Goal: Task Accomplishment & Management: Manage account settings

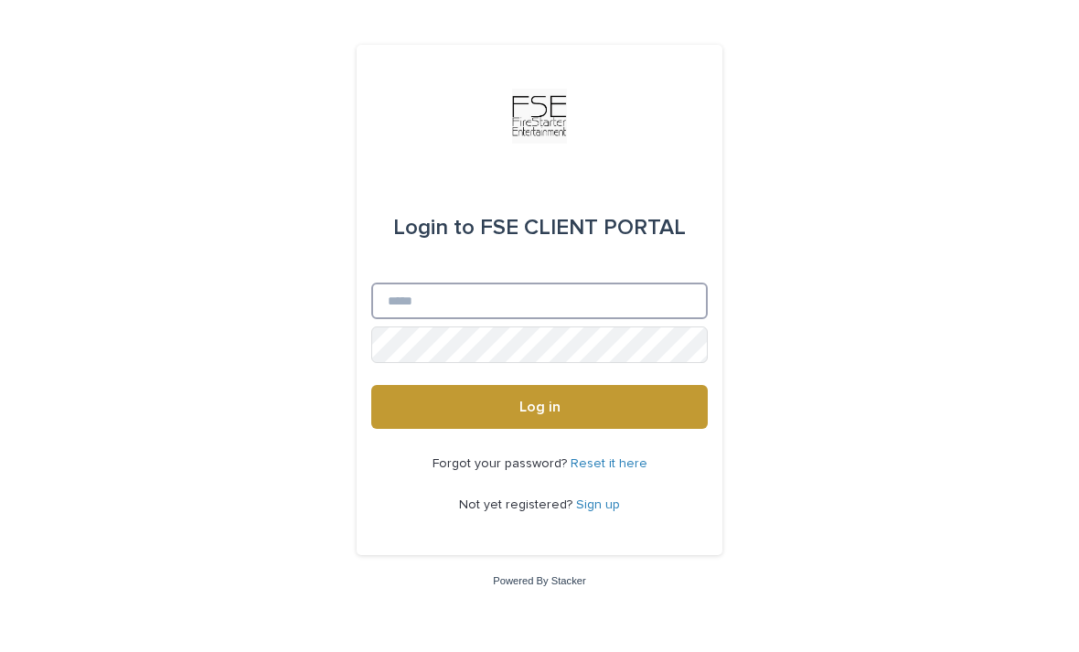
drag, startPoint x: 514, startPoint y: 319, endPoint x: 514, endPoint y: 489, distance: 170.1
click at [514, 319] on div "Login to FSE CLIENT PORTAL Email Password Log in Forgot your password? Reset it…" at bounding box center [540, 300] width 366 height 510
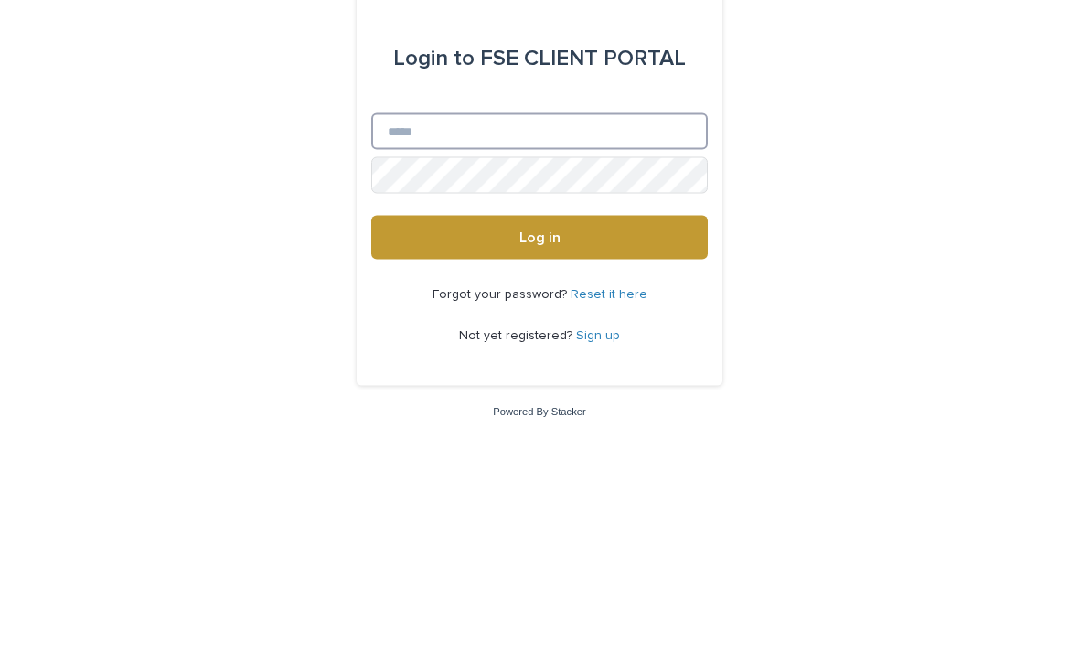
type input "**********"
click at [540, 385] on button "Log in" at bounding box center [539, 407] width 337 height 44
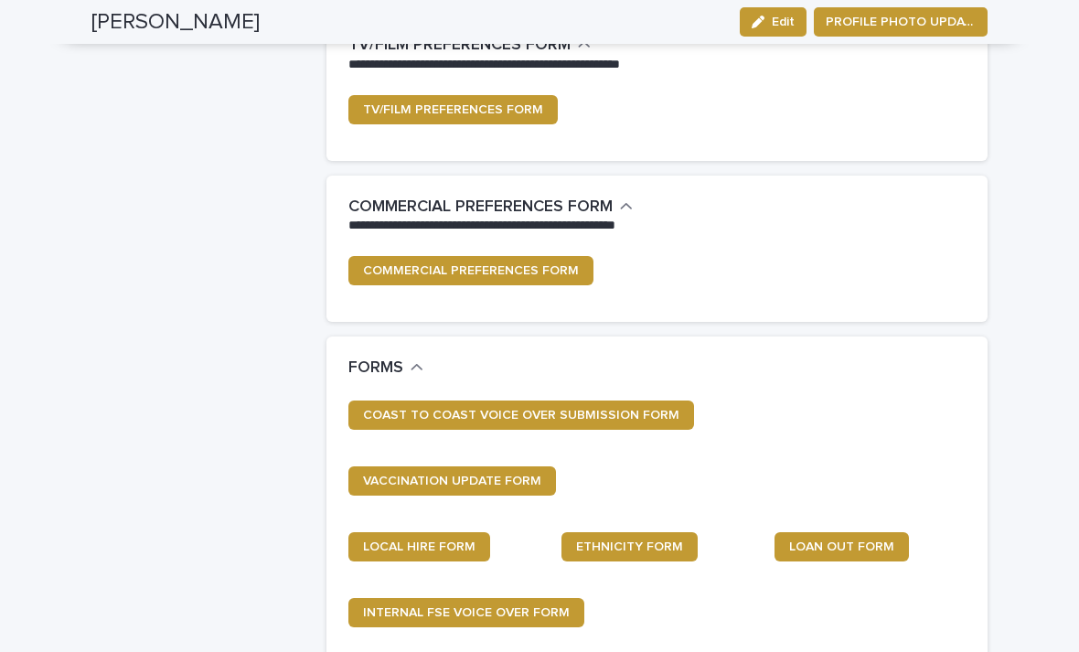
scroll to position [765, 0]
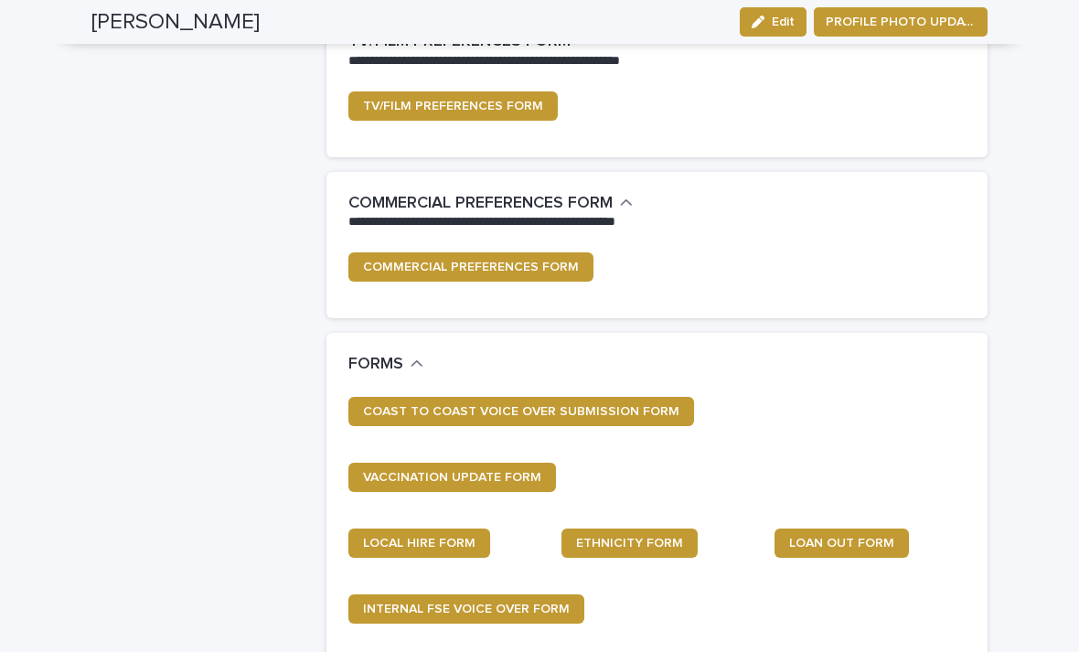
click at [0, 115] on html "**********" at bounding box center [539, 326] width 1079 height 652
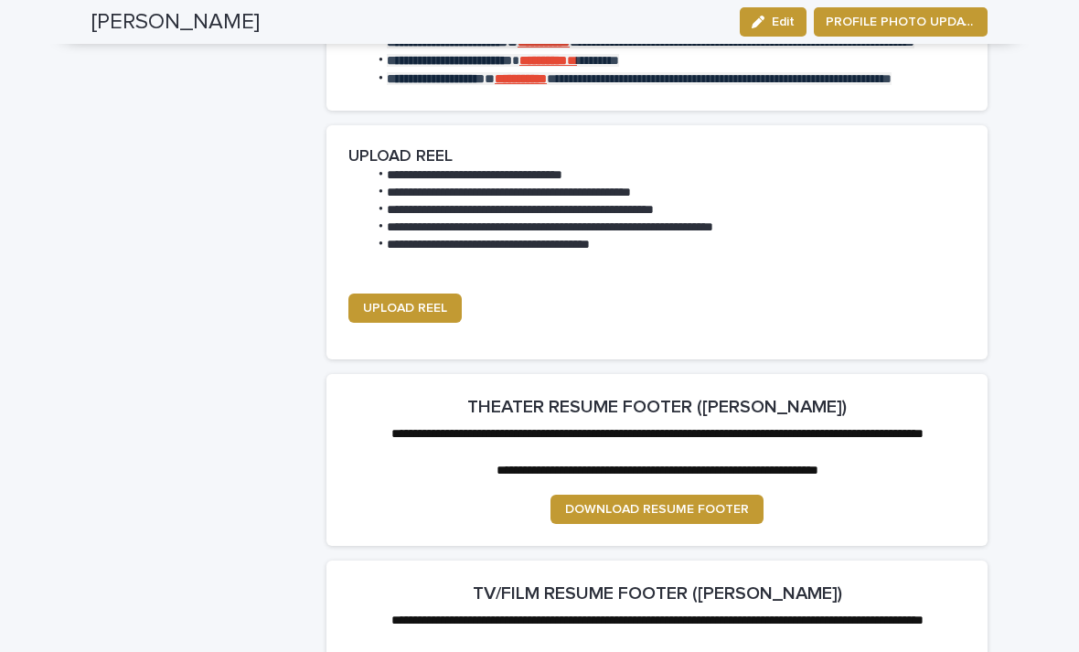
scroll to position [3244, 0]
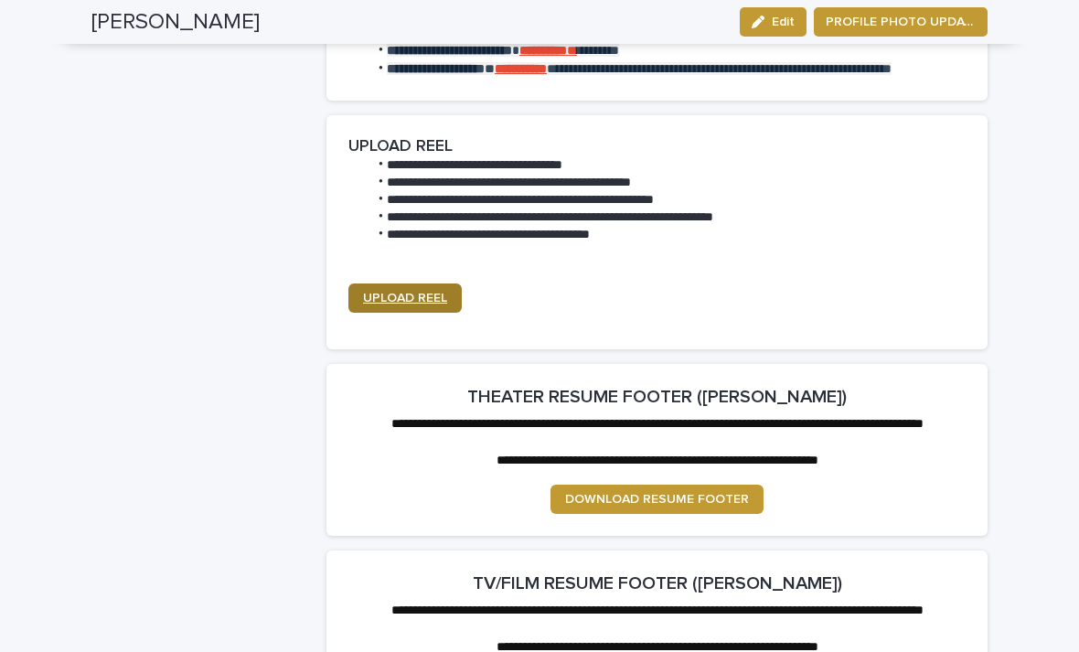
click at [406, 294] on span "UPLOAD REEL" at bounding box center [405, 298] width 84 height 13
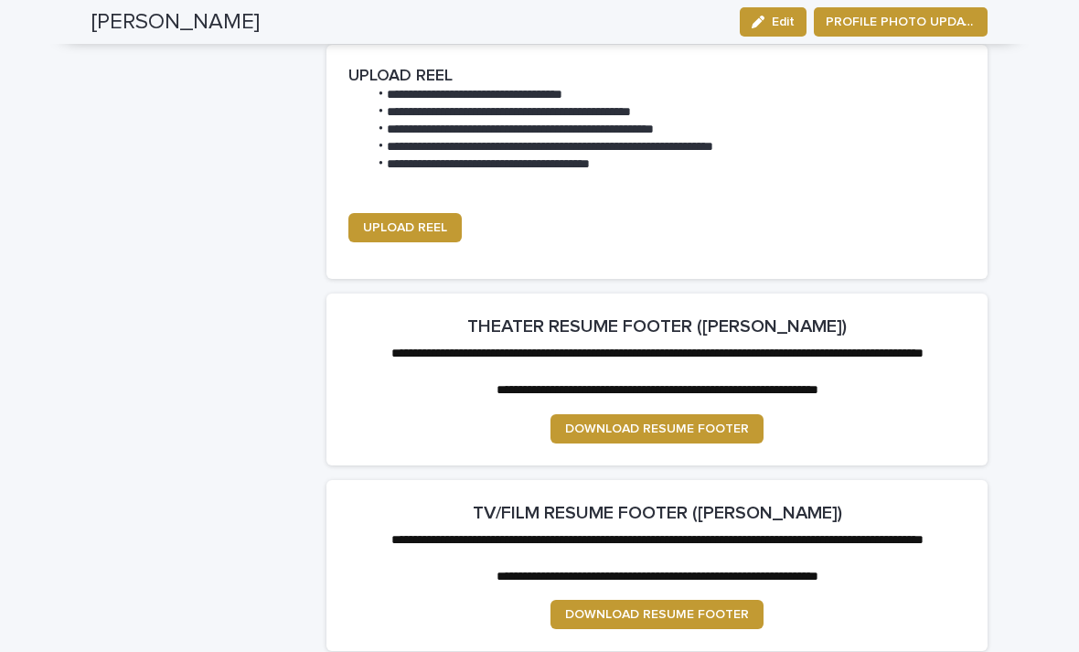
scroll to position [3316, 0]
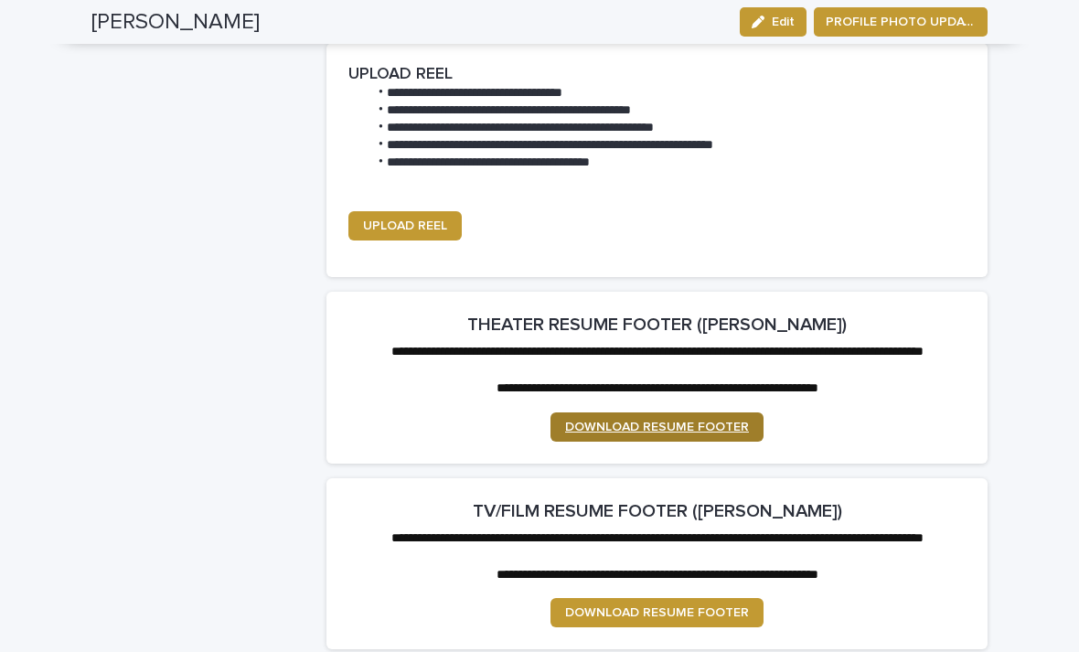
click at [704, 423] on link "DOWNLOAD RESUME FOOTER" at bounding box center [657, 426] width 213 height 29
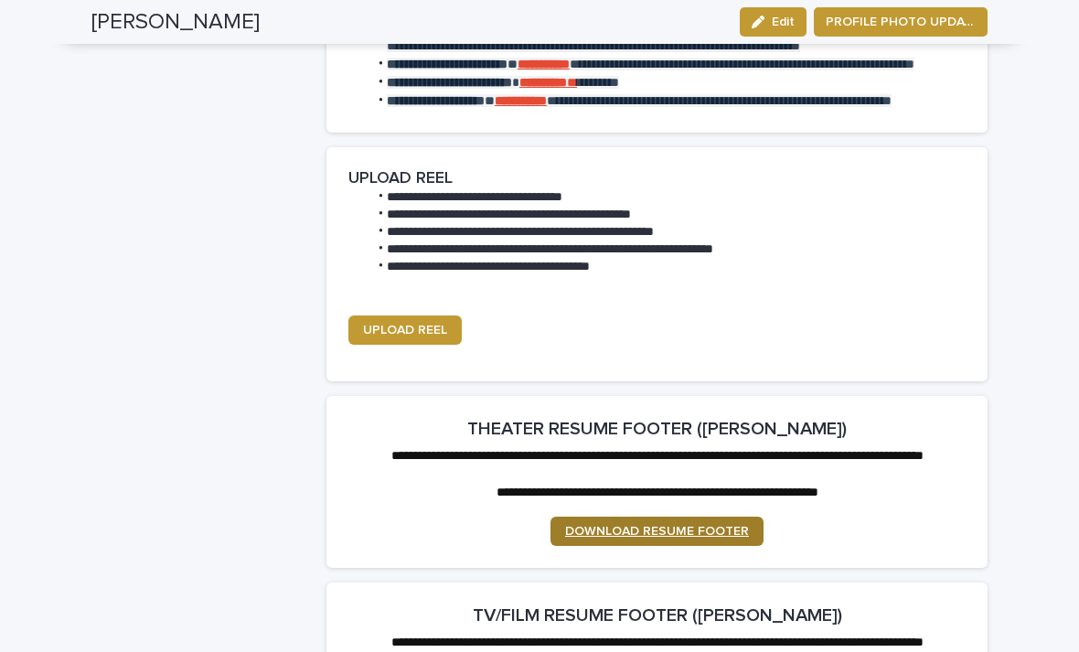
scroll to position [3213, 0]
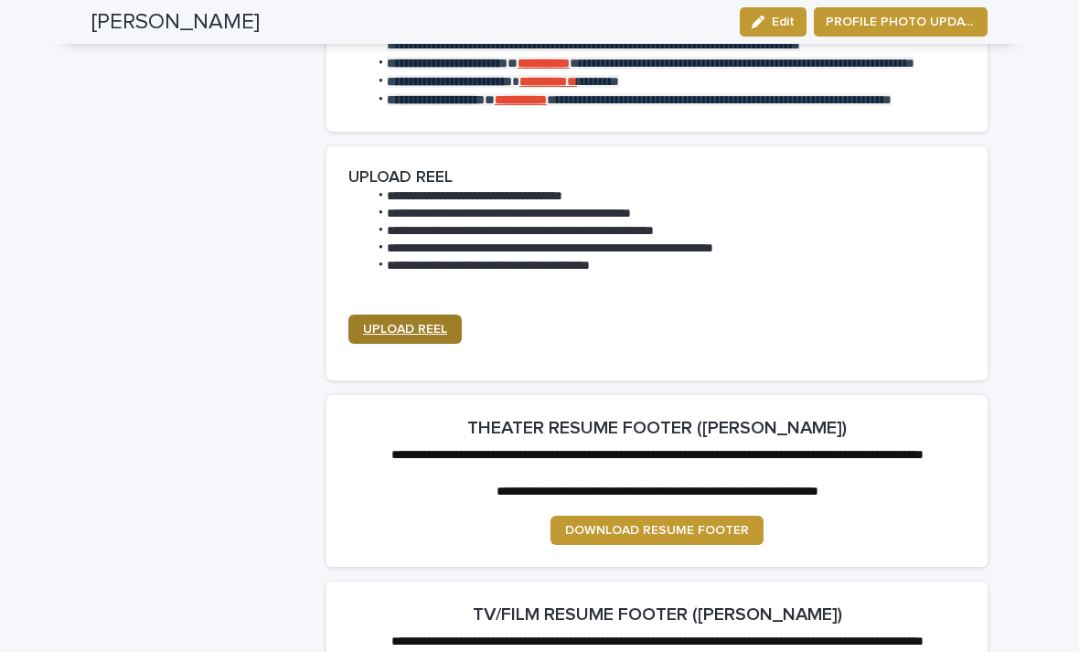
click at [418, 325] on span "UPLOAD REEL" at bounding box center [405, 329] width 84 height 13
